Goal: Transaction & Acquisition: Purchase product/service

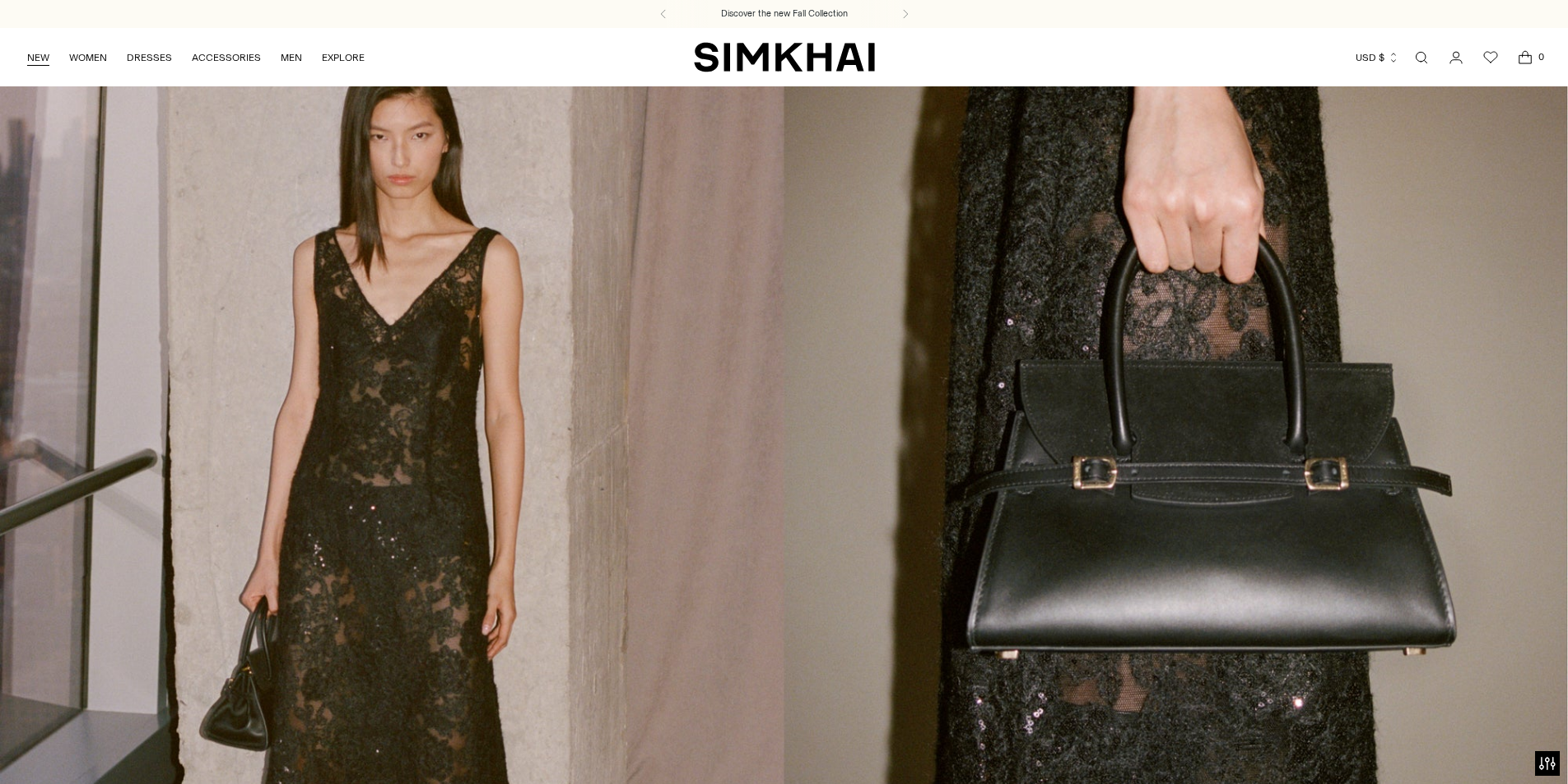
click at [41, 57] on link "NEW" at bounding box center [38, 57] width 22 height 37
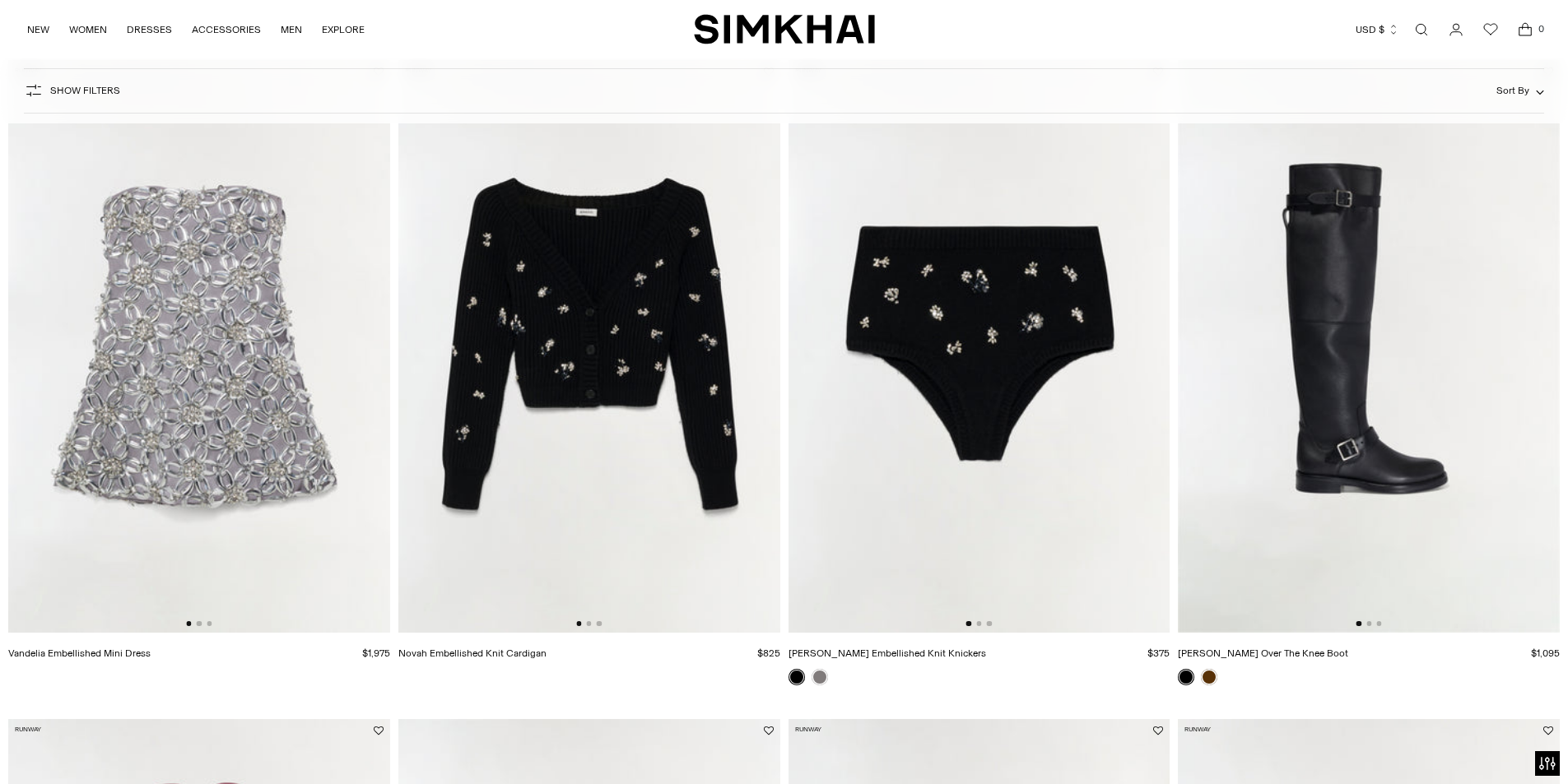
scroll to position [1399, 0]
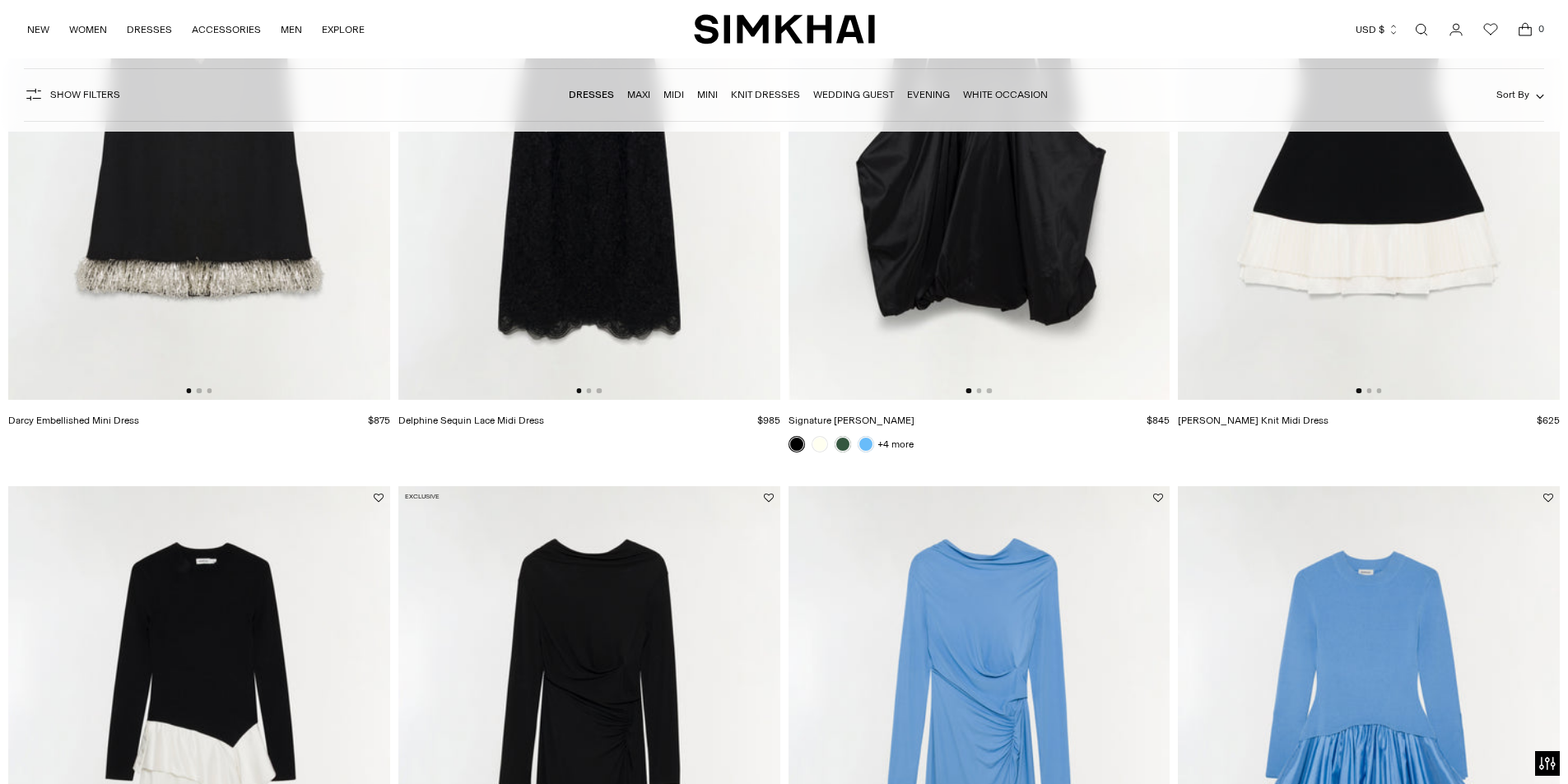
scroll to position [2796, 0]
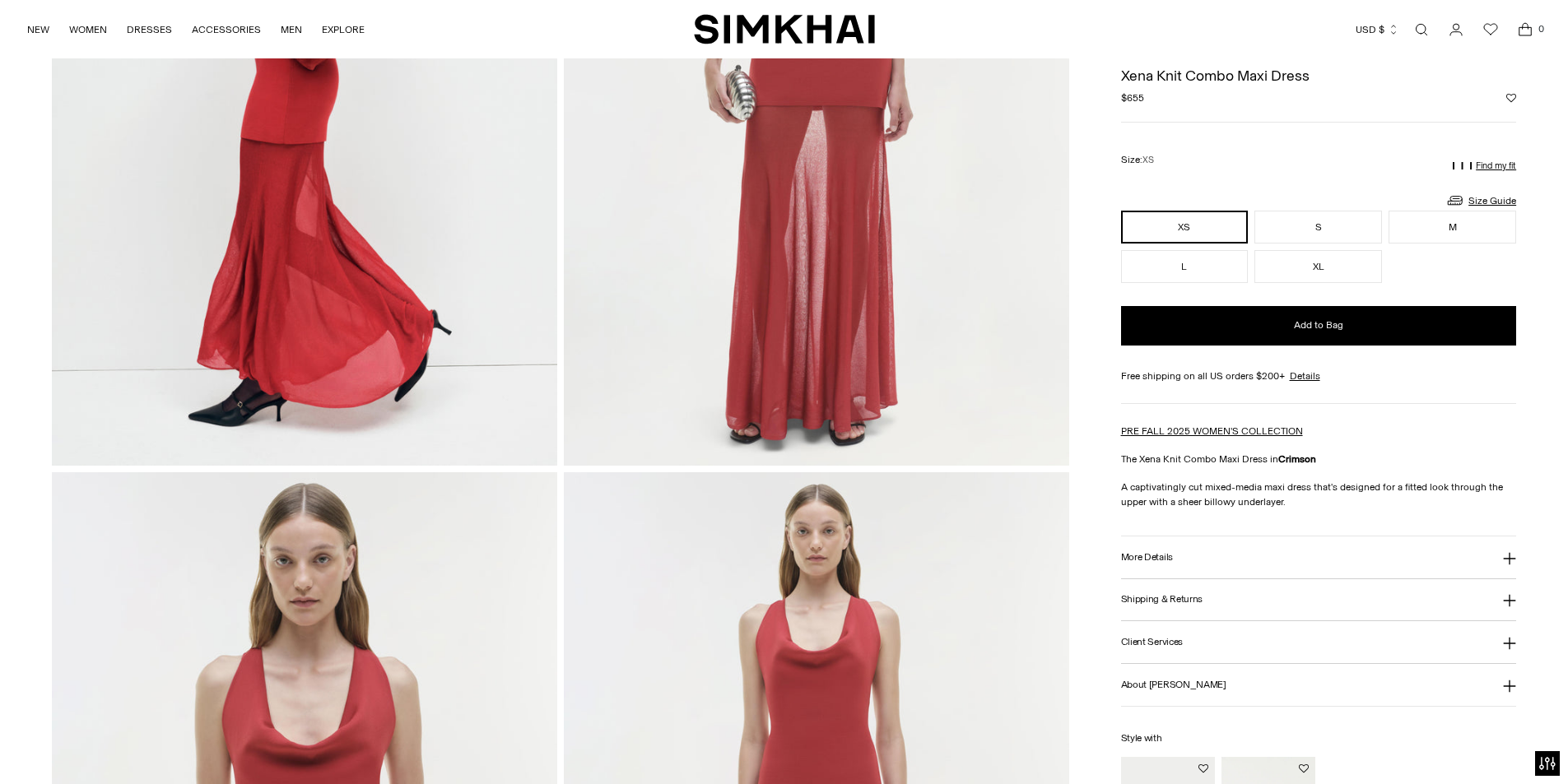
scroll to position [82, 0]
